Goal: Ask a question: Seek information or help from site administrators or community

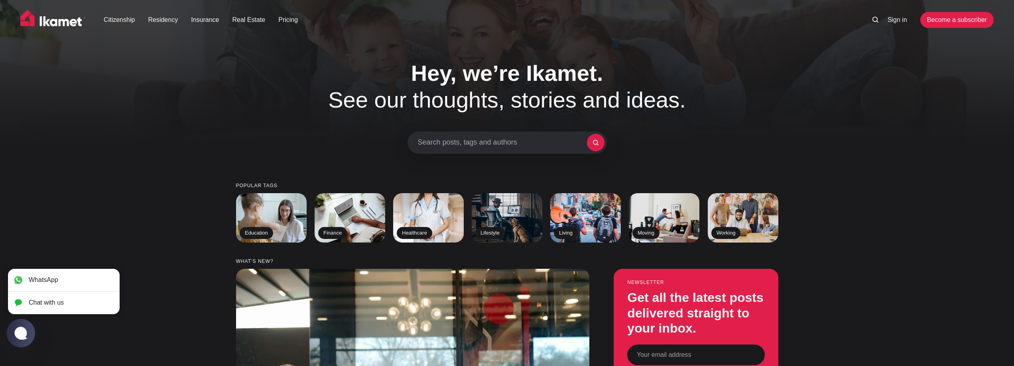
click at [18, 329] on jdiv at bounding box center [21, 334] width 16 height 14
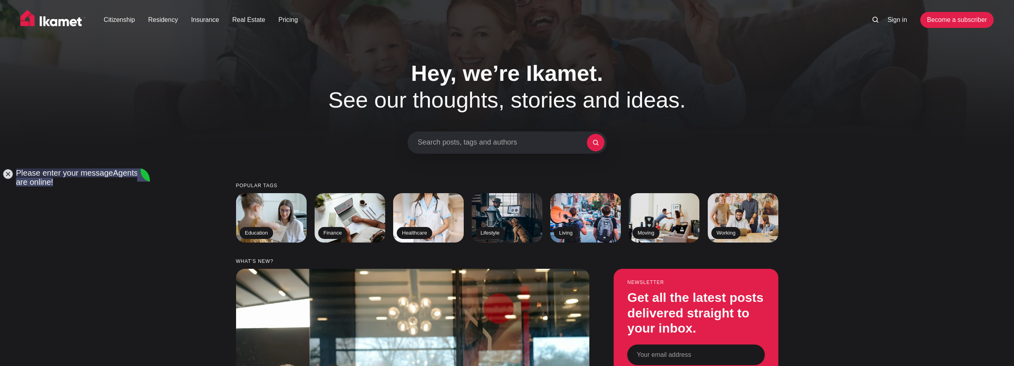
type textarea "Hi good night"
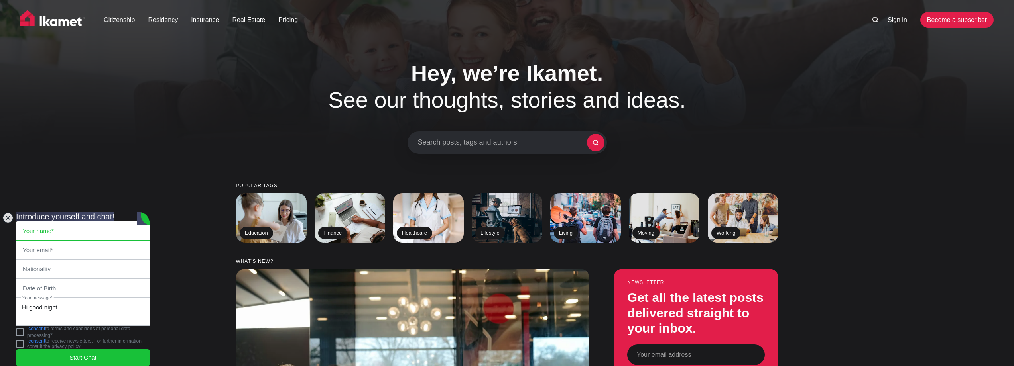
click at [62, 222] on input "text" at bounding box center [82, 231] width 133 height 18
click at [65, 222] on input "text" at bounding box center [82, 231] width 133 height 18
type input "[PERSON_NAME]"
click at [55, 241] on input "email" at bounding box center [82, 250] width 133 height 18
type input "[EMAIL_ADDRESS][DOMAIN_NAME]"
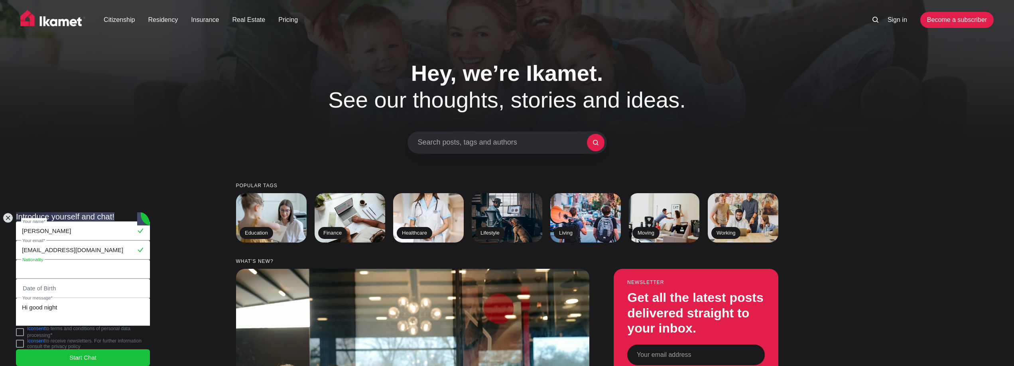
click at [61, 260] on input "text" at bounding box center [82, 269] width 133 height 18
type input "TR"
click at [61, 279] on input "tel" at bounding box center [82, 288] width 133 height 18
type input "1"
click at [67, 299] on textarea "Hi good night" at bounding box center [82, 312] width 133 height 27
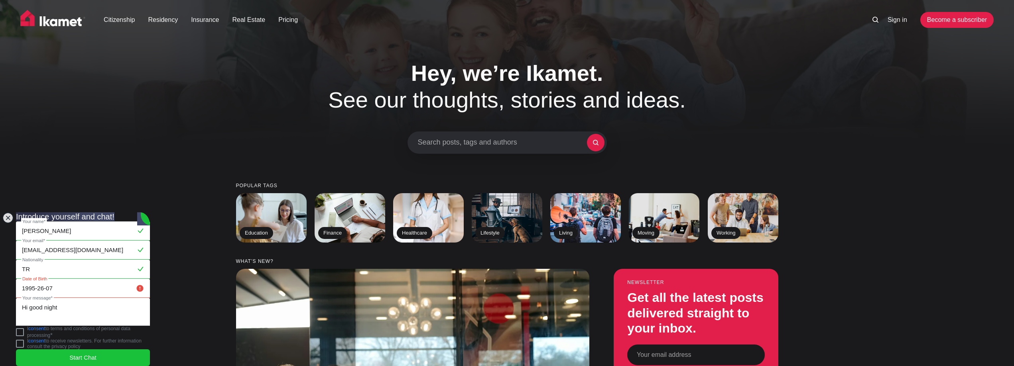
click at [66, 279] on input "1995-26-07" at bounding box center [82, 288] width 133 height 18
type input "1"
type input "[DATE]"
click at [24, 329] on jdiv at bounding box center [20, 333] width 8 height 8
click at [63, 350] on jdiv "Start Chat" at bounding box center [83, 358] width 134 height 17
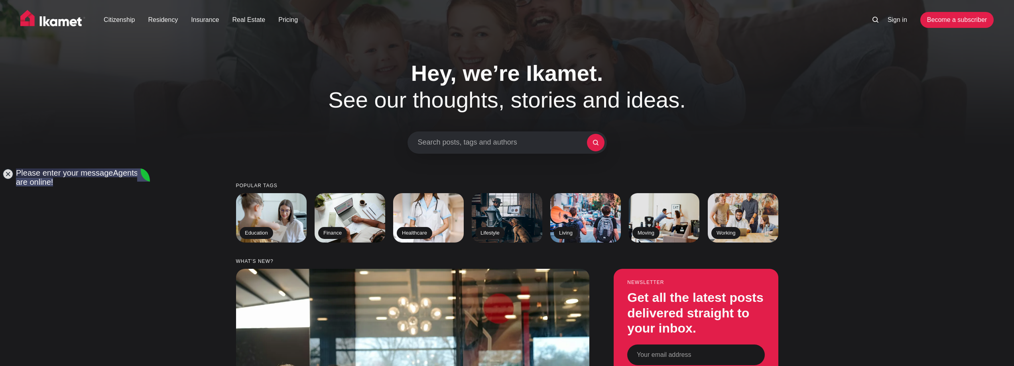
paste textarea "I would like to consult you on a matter. I am a [DEMOGRAPHIC_DATA] citizen and …"
type textarea "I would like to consult you on a matter. I am a [DEMOGRAPHIC_DATA] citizen and …"
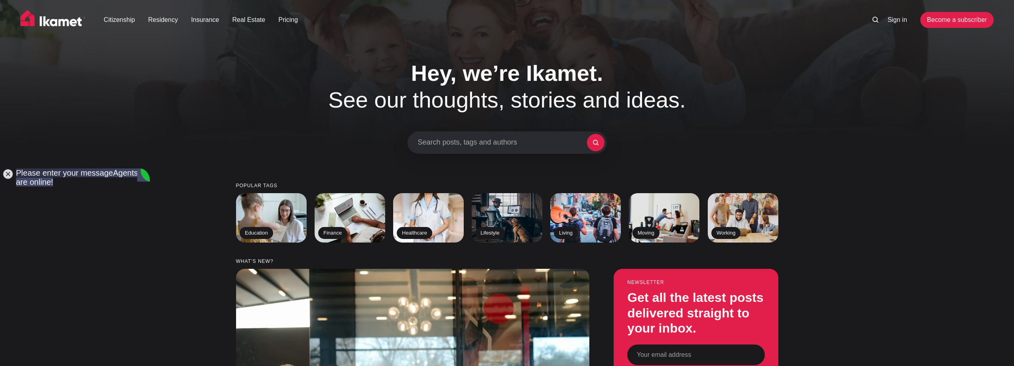
drag, startPoint x: 44, startPoint y: 212, endPoint x: 80, endPoint y: 294, distance: 88.9
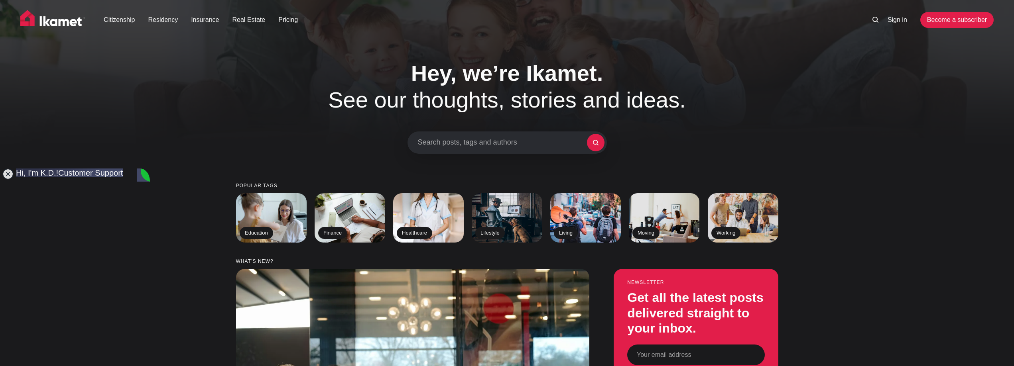
drag, startPoint x: 43, startPoint y: 220, endPoint x: 93, endPoint y: 277, distance: 76.3
drag, startPoint x: 45, startPoint y: 221, endPoint x: 100, endPoint y: 297, distance: 93.9
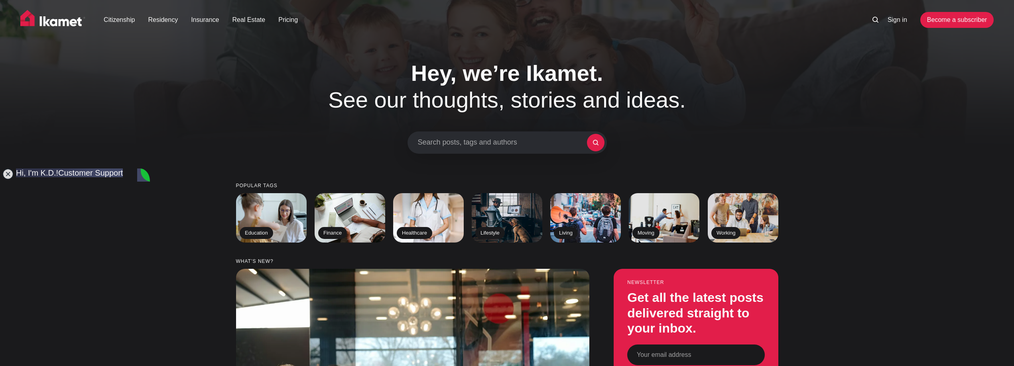
copy jdiv "Lorem Ipsum 0:64 Dolors ame cons adipisc 6:25 Eli seddoei te incidi utlaboreetd…"
type textarea "e"
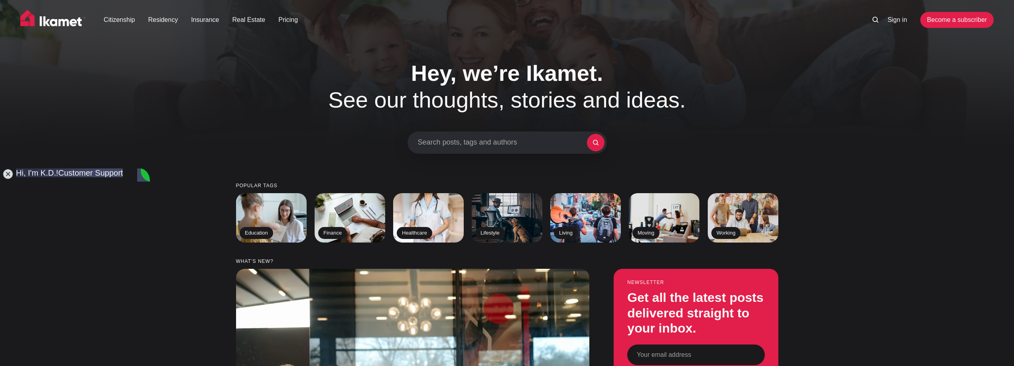
scroll to position [175, 0]
drag, startPoint x: 43, startPoint y: 232, endPoint x: 89, endPoint y: 278, distance: 64.6
drag, startPoint x: 45, startPoint y: 231, endPoint x: 92, endPoint y: 310, distance: 91.8
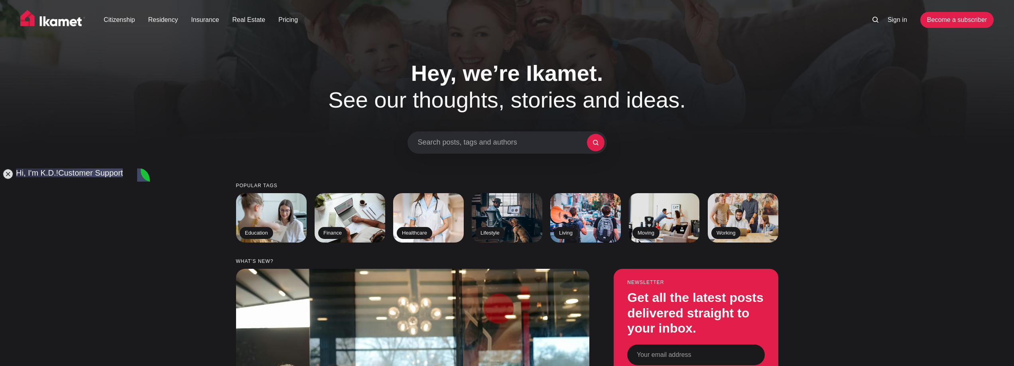
copy jdiv "Lorem Ipsum 0:64 Dolors ame cons adipisc 6:25 Eli seddoei te incidi utlaboreetd…"
type textarea "v"
paste textarea "Thank you for your support. She has one month left to legally stay in [GEOGRAPH…"
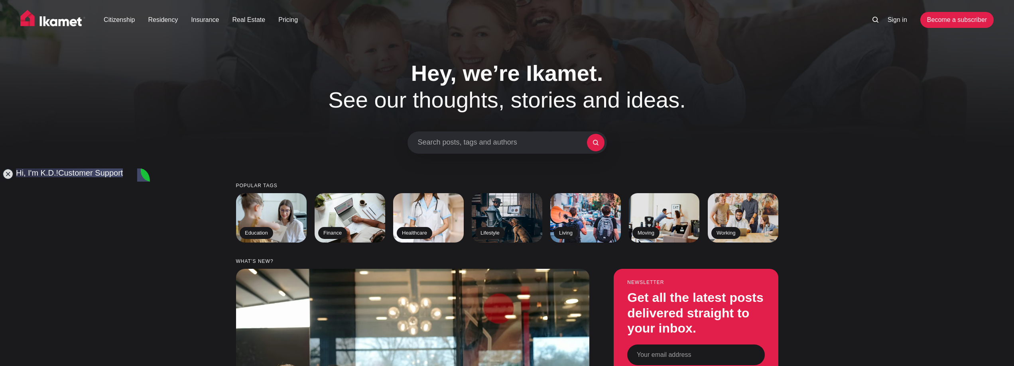
type textarea "Thank you for your support. She has one month left to legally stay in [GEOGRAPH…"
drag, startPoint x: 43, startPoint y: 274, endPoint x: 81, endPoint y: 300, distance: 45.3
drag, startPoint x: 51, startPoint y: 303, endPoint x: 37, endPoint y: 277, distance: 29.5
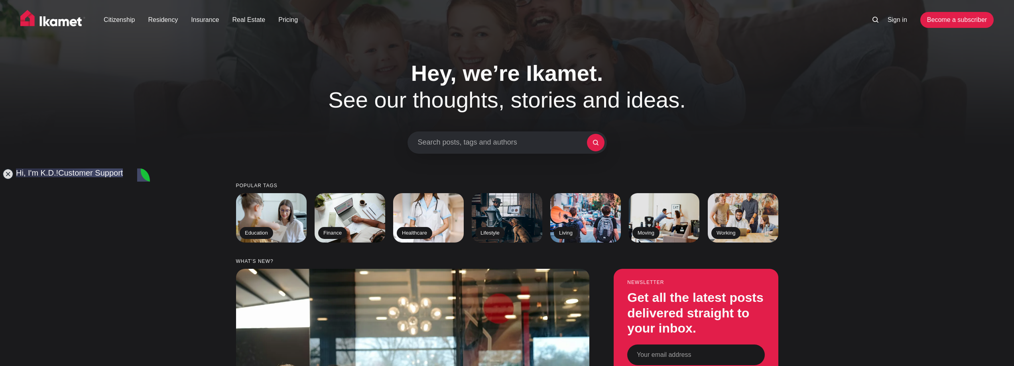
drag, startPoint x: 44, startPoint y: 275, endPoint x: 59, endPoint y: 297, distance: 26.3
drag, startPoint x: 68, startPoint y: 305, endPoint x: 43, endPoint y: 297, distance: 26.0
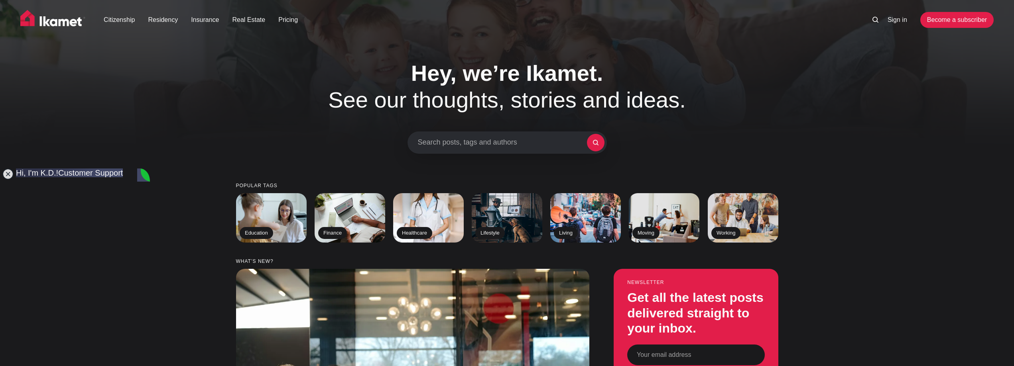
drag, startPoint x: 44, startPoint y: 293, endPoint x: 69, endPoint y: 301, distance: 26.2
drag, startPoint x: 66, startPoint y: 302, endPoint x: 46, endPoint y: 299, distance: 20.3
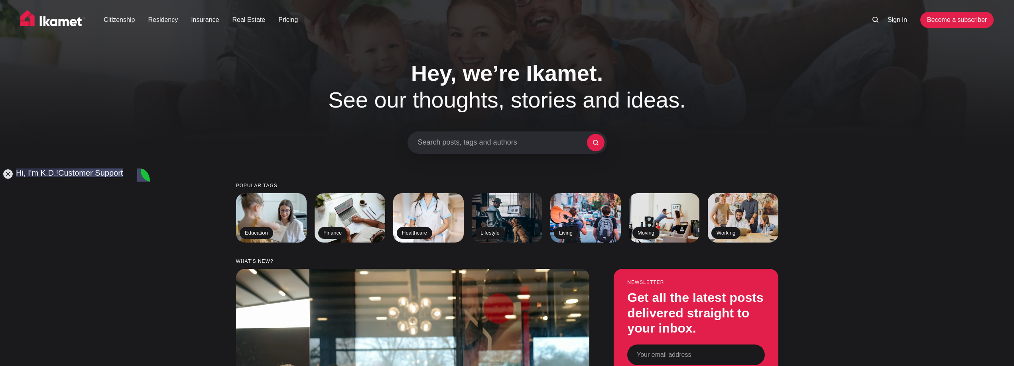
drag, startPoint x: 45, startPoint y: 276, endPoint x: 81, endPoint y: 302, distance: 44.8
copy jdiv "Yes 👍 2:27 If done correctly with speed for sure"
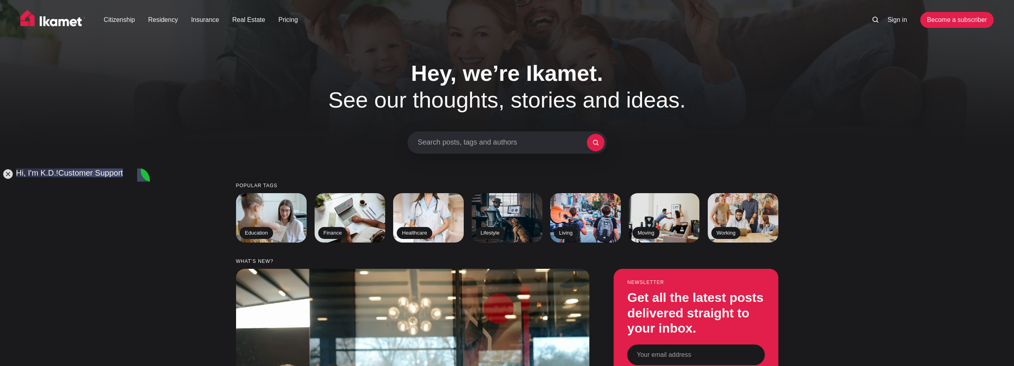
paste textarea "We applied for a tourist visa for my girlfriend [DATE], but it was rejected. No…"
type textarea "thanks for everythıng, We applied for a tourist visa for my girlfriend [DATE], …"
